Goal: Task Accomplishment & Management: Manage account settings

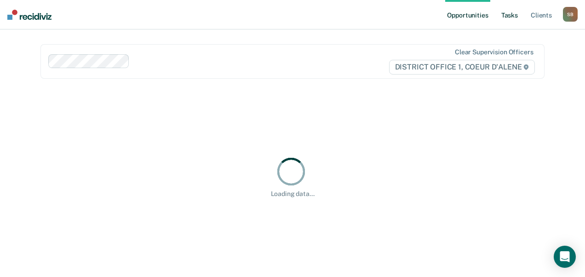
click at [507, 12] on link "Tasks" at bounding box center [509, 14] width 20 height 29
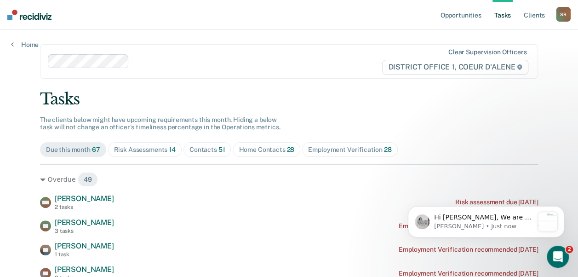
click at [202, 147] on div "Contacts 51" at bounding box center [207, 150] width 36 height 8
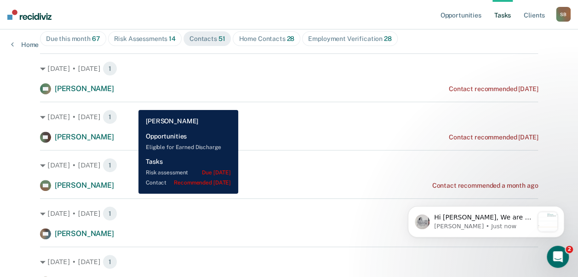
scroll to position [112, 0]
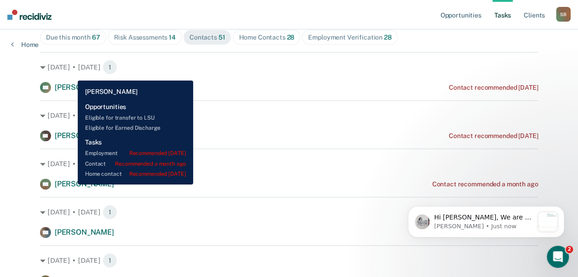
click at [70, 184] on span "[PERSON_NAME]" at bounding box center [84, 183] width 59 height 9
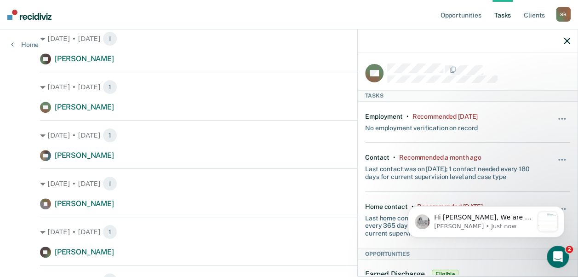
scroll to position [227, 0]
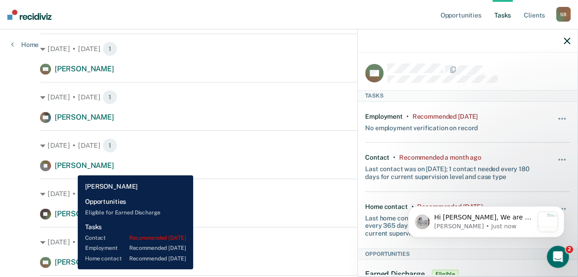
click at [71, 167] on span "[PERSON_NAME]" at bounding box center [84, 165] width 59 height 9
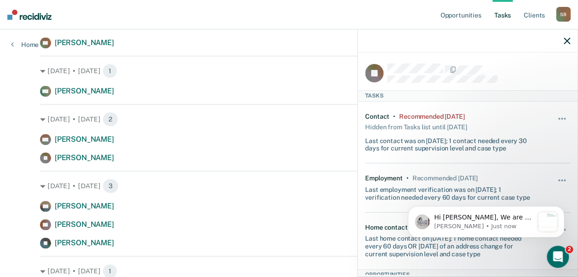
scroll to position [454, 0]
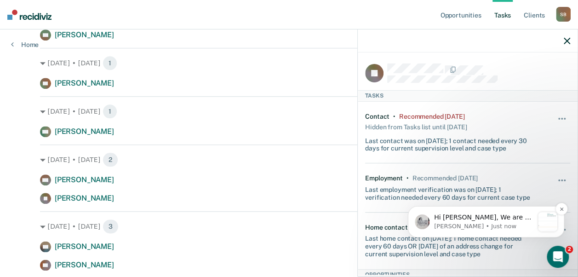
click at [486, 216] on p "Hi [PERSON_NAME], We are so excited to announce a brand new feature: AI case no…" at bounding box center [483, 217] width 99 height 9
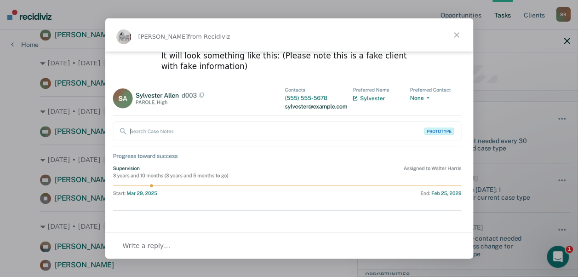
scroll to position [170, 0]
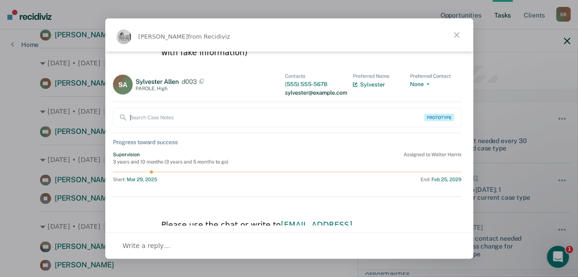
click at [454, 34] on span "Close" at bounding box center [456, 34] width 33 height 33
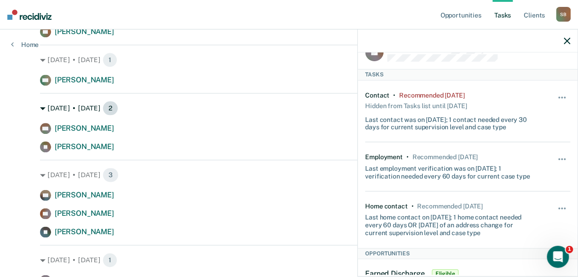
scroll to position [22, 0]
click at [554, 95] on button "button" at bounding box center [562, 101] width 16 height 15
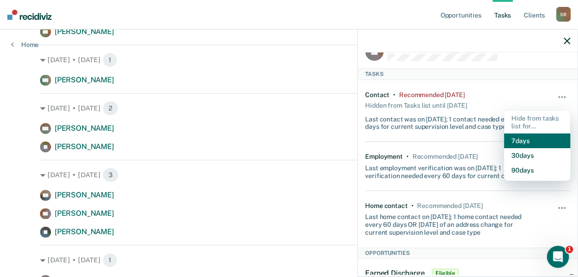
click at [523, 137] on button "7 days" at bounding box center [537, 140] width 66 height 15
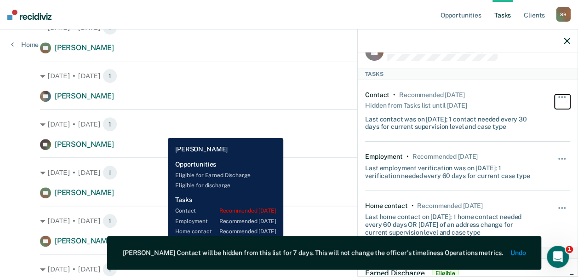
scroll to position [252, 0]
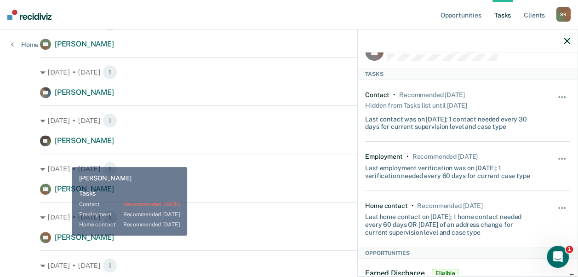
click at [64, 236] on span "[PERSON_NAME]" at bounding box center [84, 237] width 59 height 9
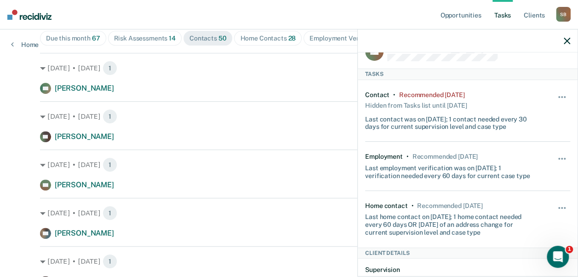
scroll to position [115, 0]
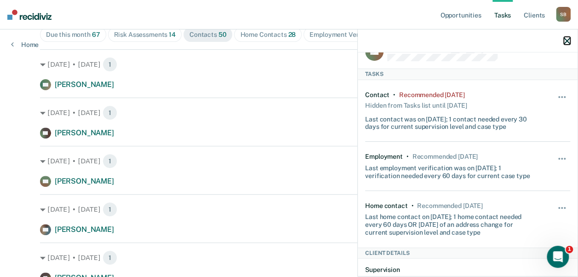
click at [569, 40] on icon "button" at bounding box center [566, 41] width 6 height 6
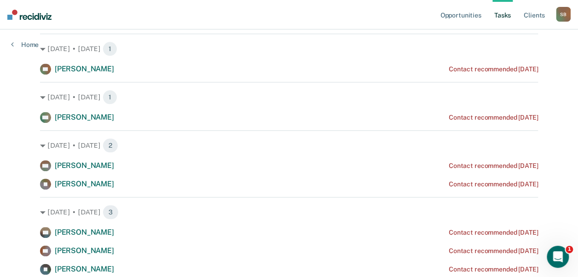
scroll to position [419, 0]
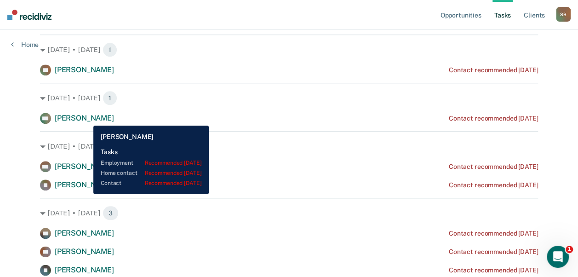
click at [86, 119] on span "[PERSON_NAME]" at bounding box center [84, 118] width 59 height 9
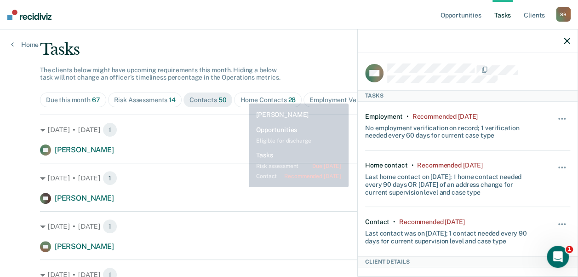
scroll to position [0, 0]
